Goal: Find specific page/section: Find specific page/section

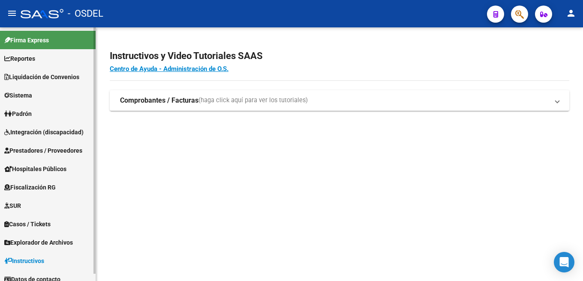
click at [69, 79] on span "Liquidación de Convenios" at bounding box center [41, 76] width 75 height 9
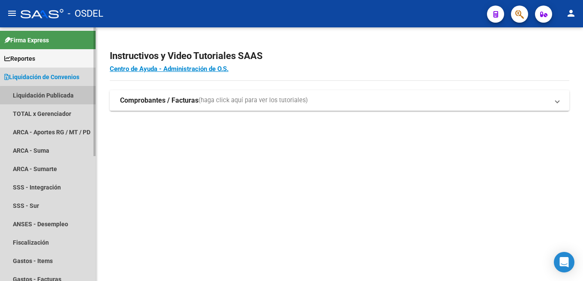
click at [59, 96] on link "Liquidación Publicada" at bounding box center [48, 95] width 96 height 18
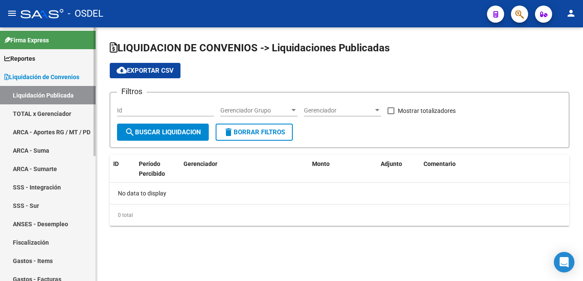
checkbox input "true"
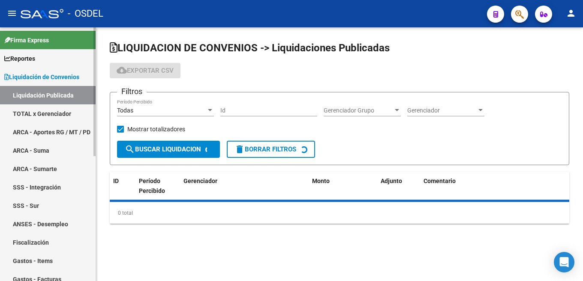
click at [58, 113] on link "TOTAL x Gerenciador" at bounding box center [48, 114] width 96 height 18
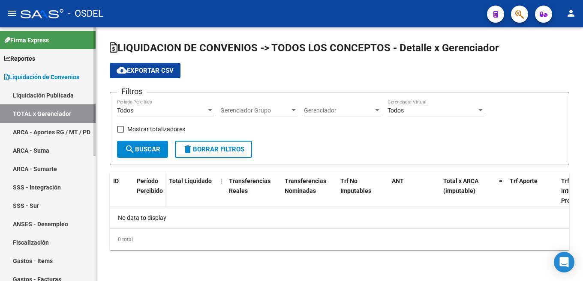
checkbox input "true"
